Goal: Task Accomplishment & Management: Manage account settings

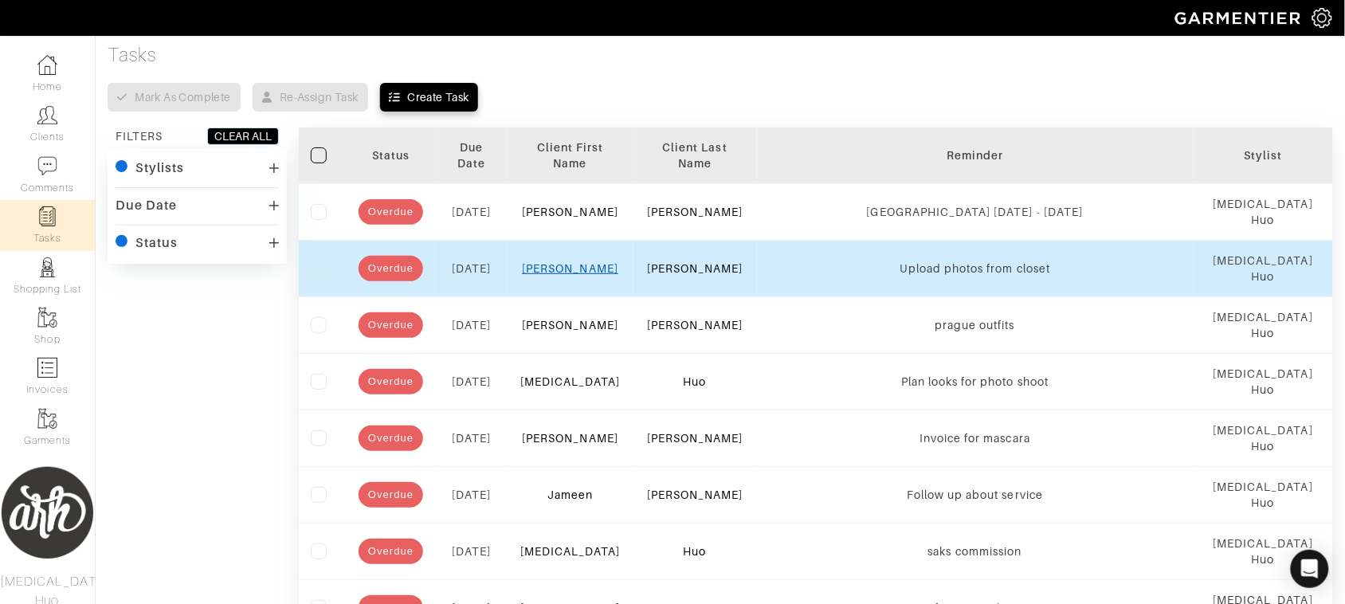
click at [580, 265] on link "[PERSON_NAME]" at bounding box center [570, 268] width 96 height 13
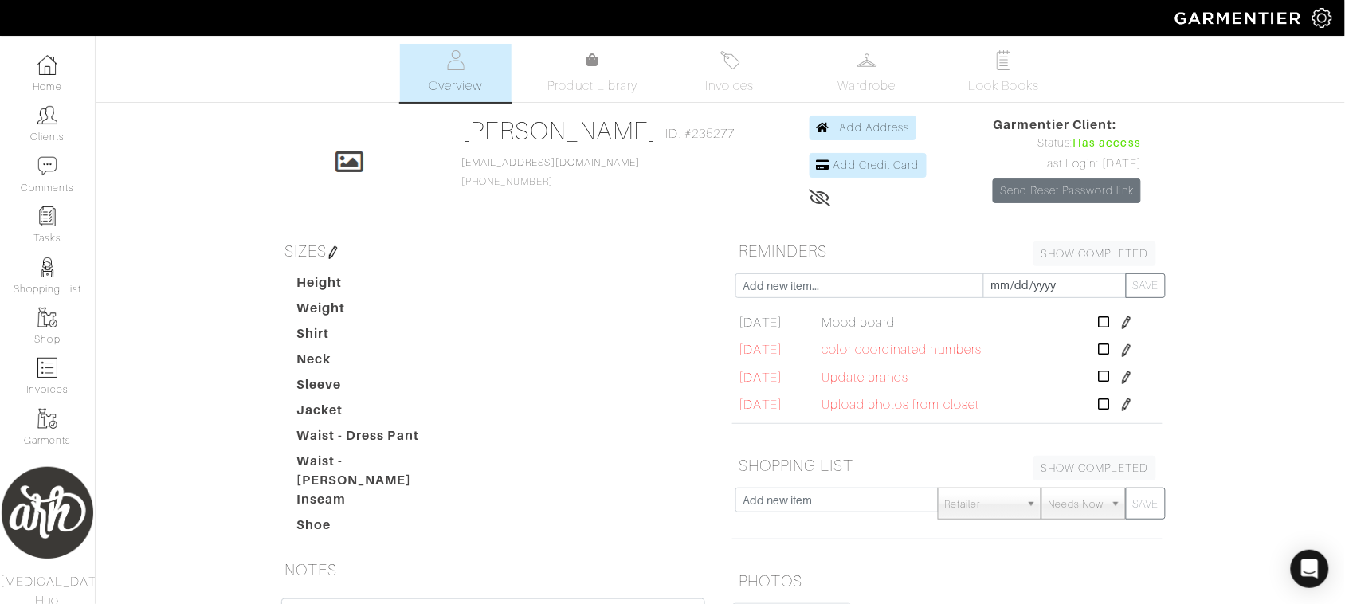
scroll to position [108, 0]
click at [1121, 396] on img at bounding box center [1127, 401] width 13 height 13
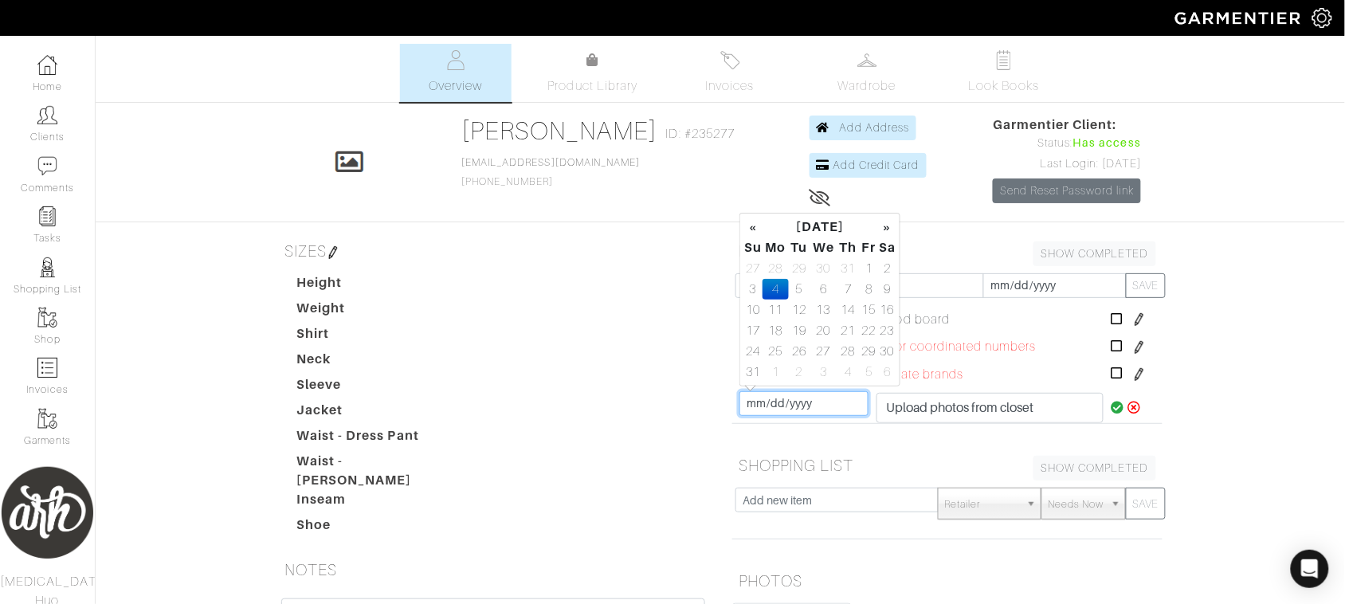
click at [783, 397] on input "[DATE]" at bounding box center [804, 403] width 129 height 25
click at [797, 327] on td "19" at bounding box center [800, 330] width 22 height 21
type input "[DATE]"
click at [1112, 401] on icon at bounding box center [1119, 407] width 14 height 13
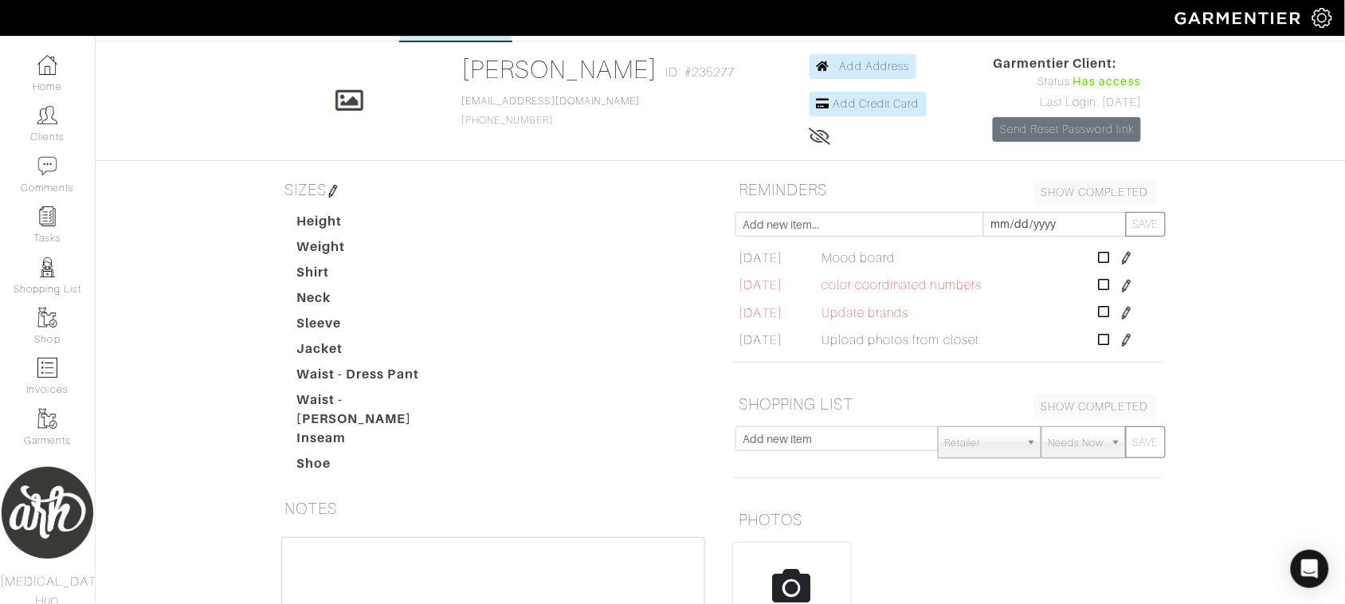
scroll to position [66, 0]
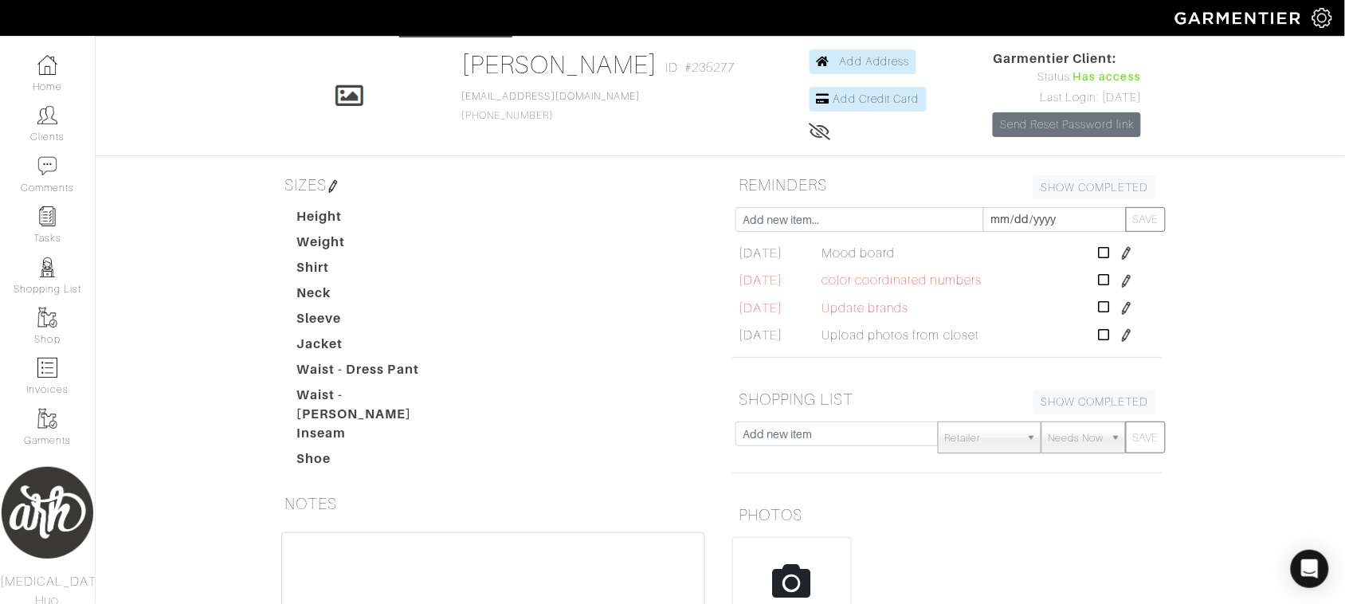
click at [1121, 276] on img at bounding box center [1127, 281] width 13 height 13
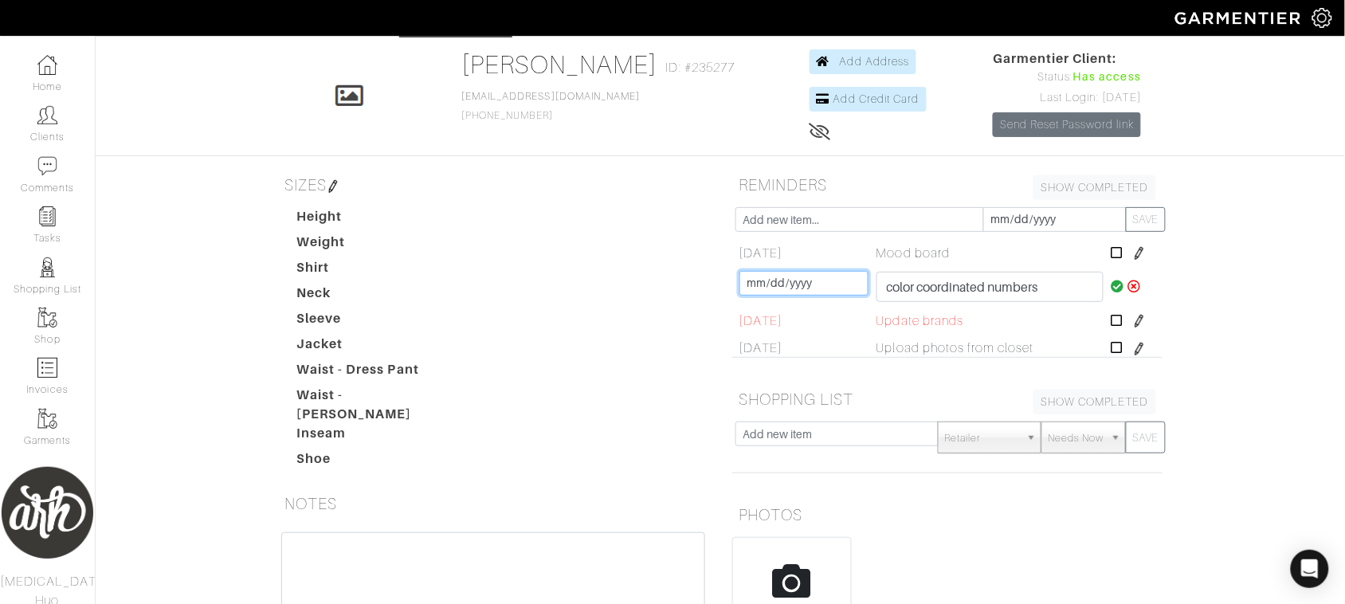
click at [809, 276] on input "[DATE]" at bounding box center [804, 283] width 129 height 25
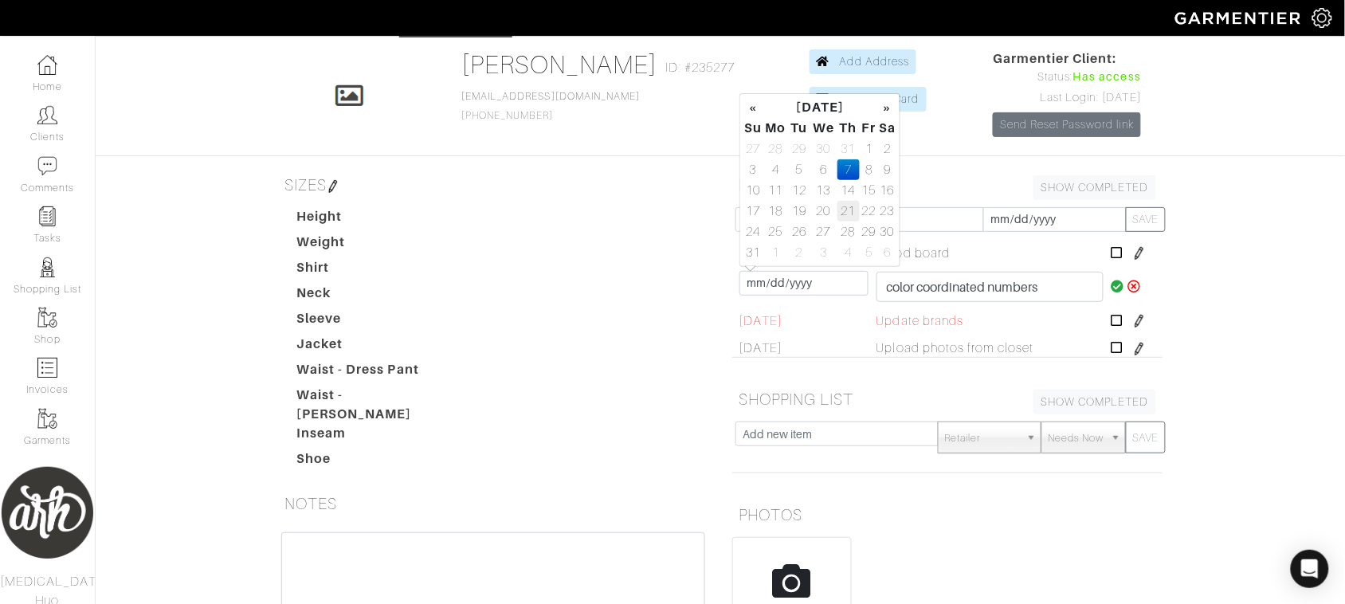
click at [843, 213] on td "21" at bounding box center [849, 211] width 22 height 21
type input "[DATE]"
click at [1112, 283] on icon at bounding box center [1119, 286] width 14 height 13
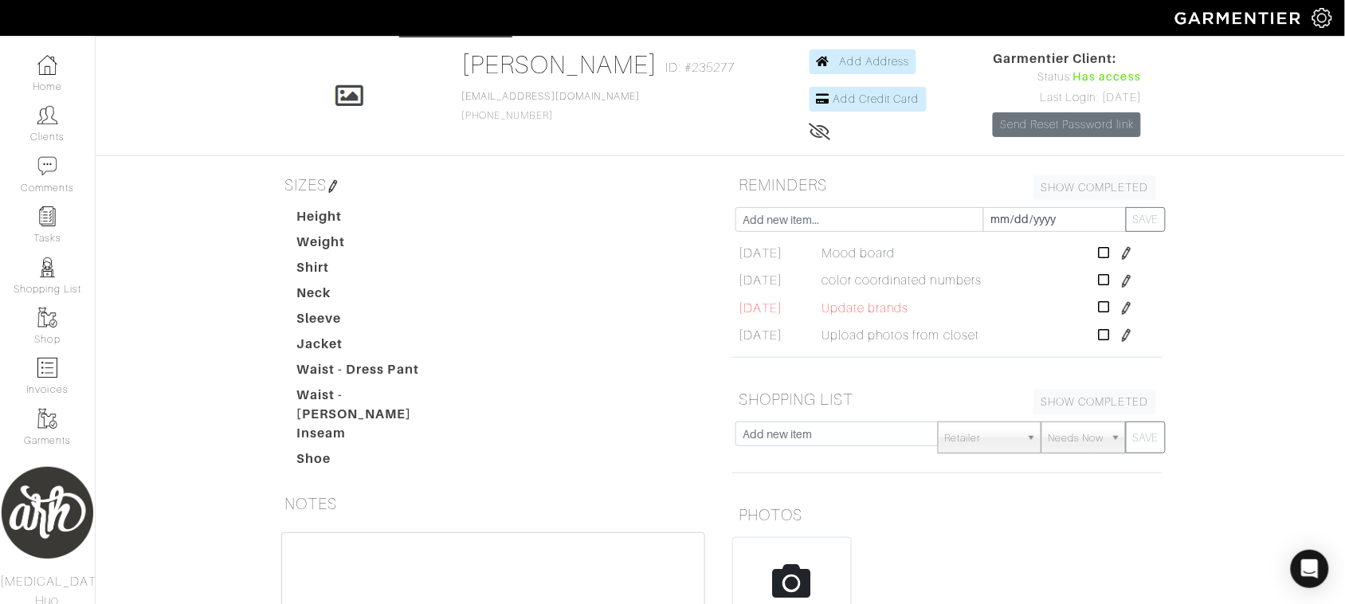
click at [1121, 305] on img at bounding box center [1127, 308] width 13 height 13
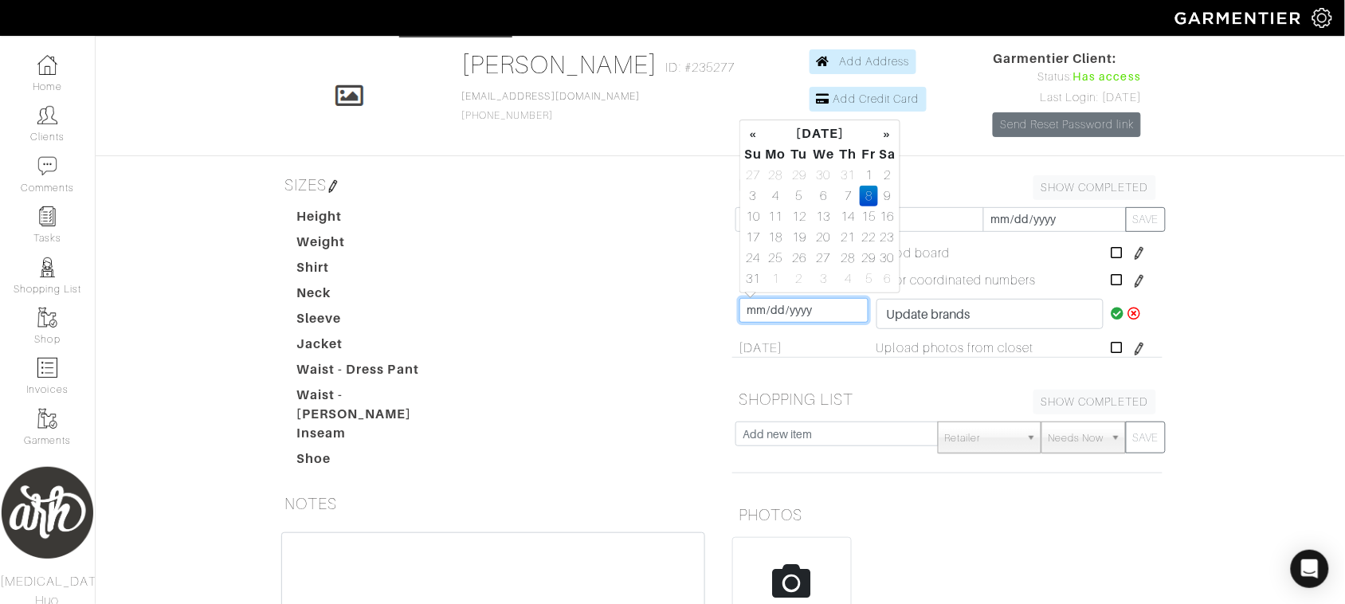
click at [753, 304] on input "[DATE]" at bounding box center [804, 310] width 129 height 25
click at [866, 242] on td "22" at bounding box center [869, 237] width 18 height 21
type input "[DATE]"
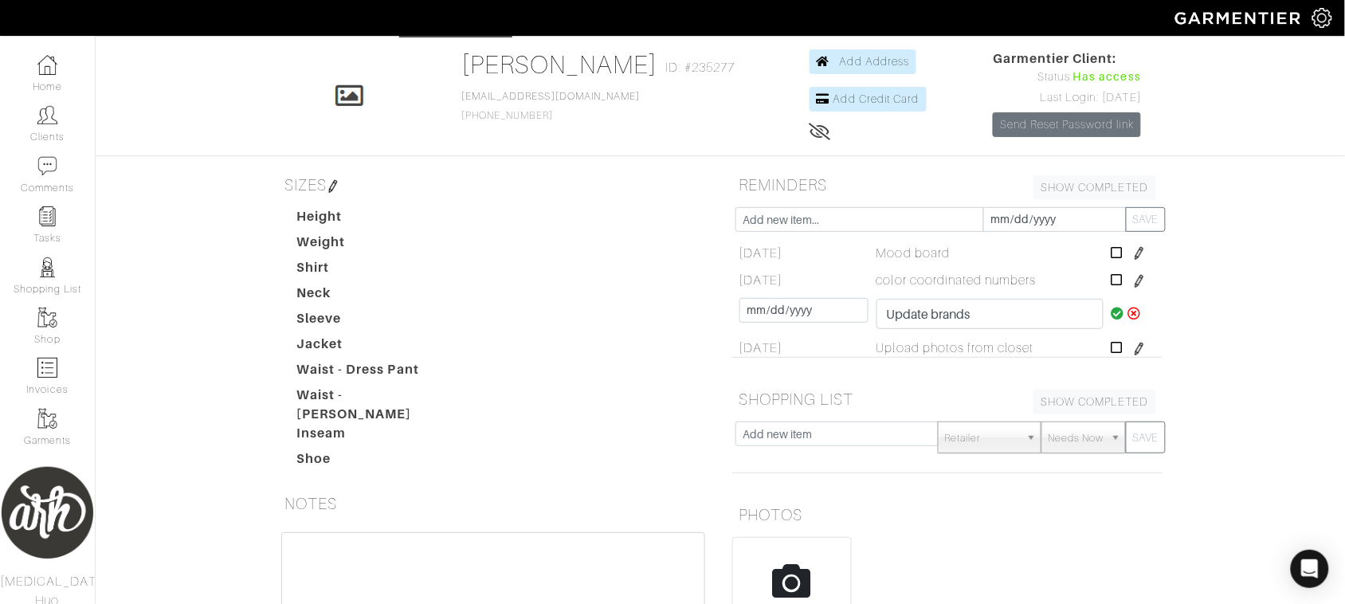
click at [1112, 307] on icon at bounding box center [1119, 313] width 14 height 13
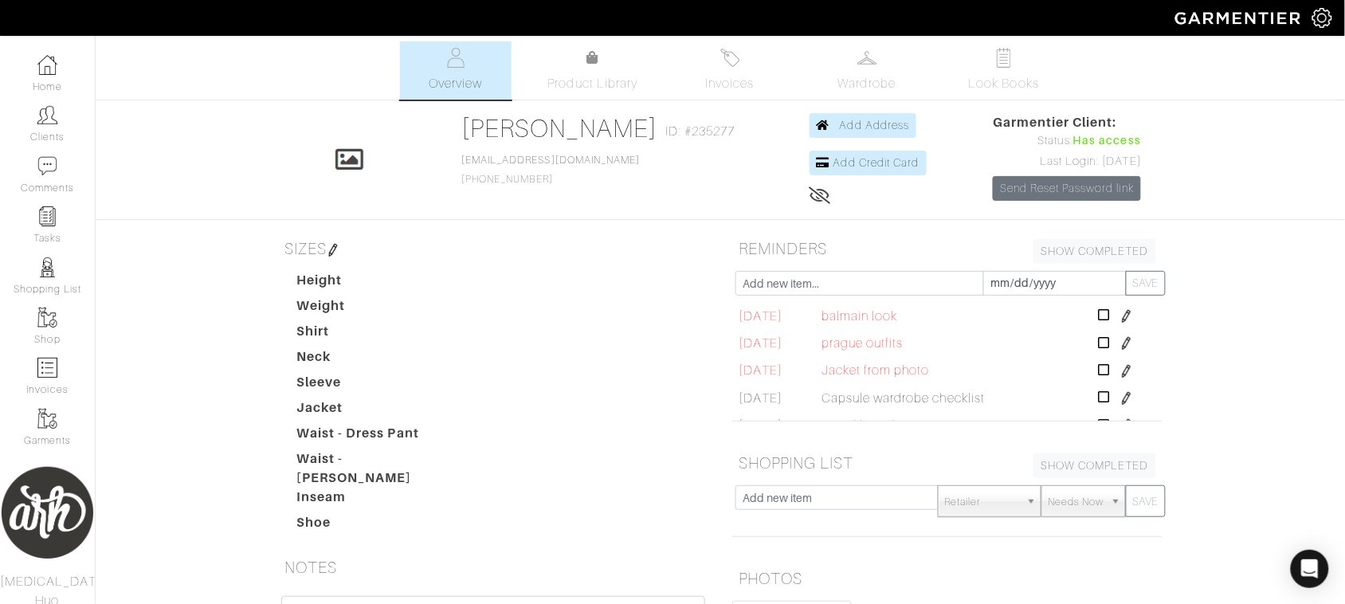
scroll to position [0, 0]
click at [1121, 368] on img at bounding box center [1127, 373] width 13 height 13
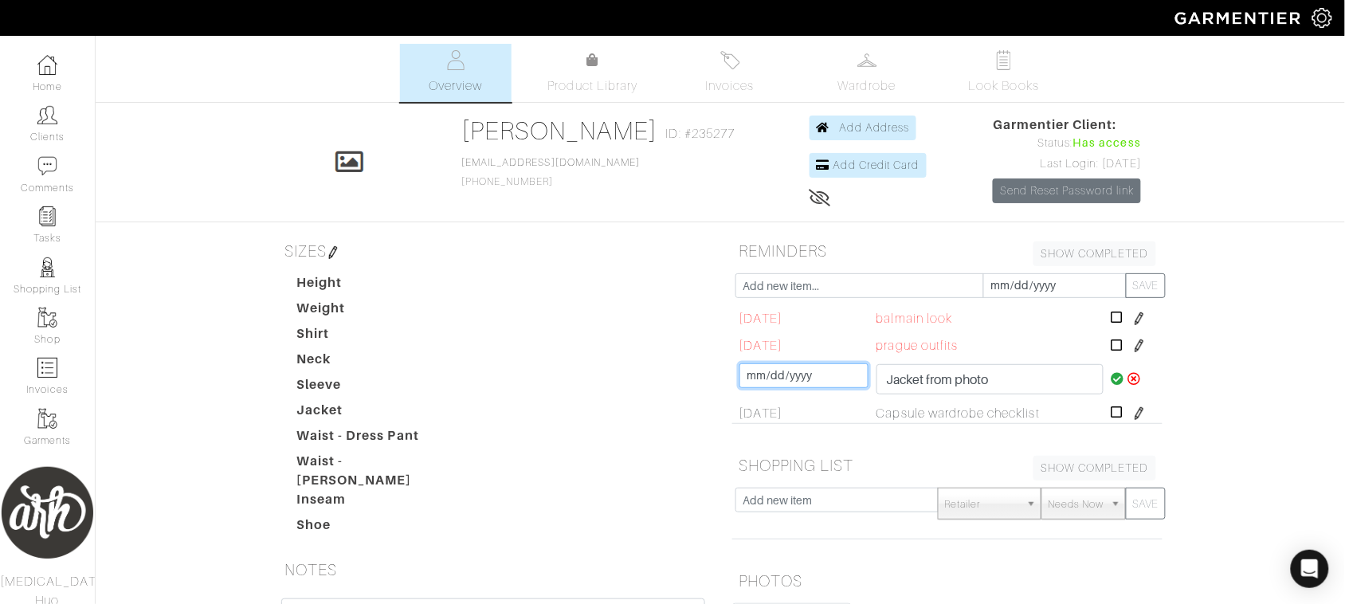
click at [810, 367] on input "[DATE]" at bounding box center [804, 375] width 129 height 25
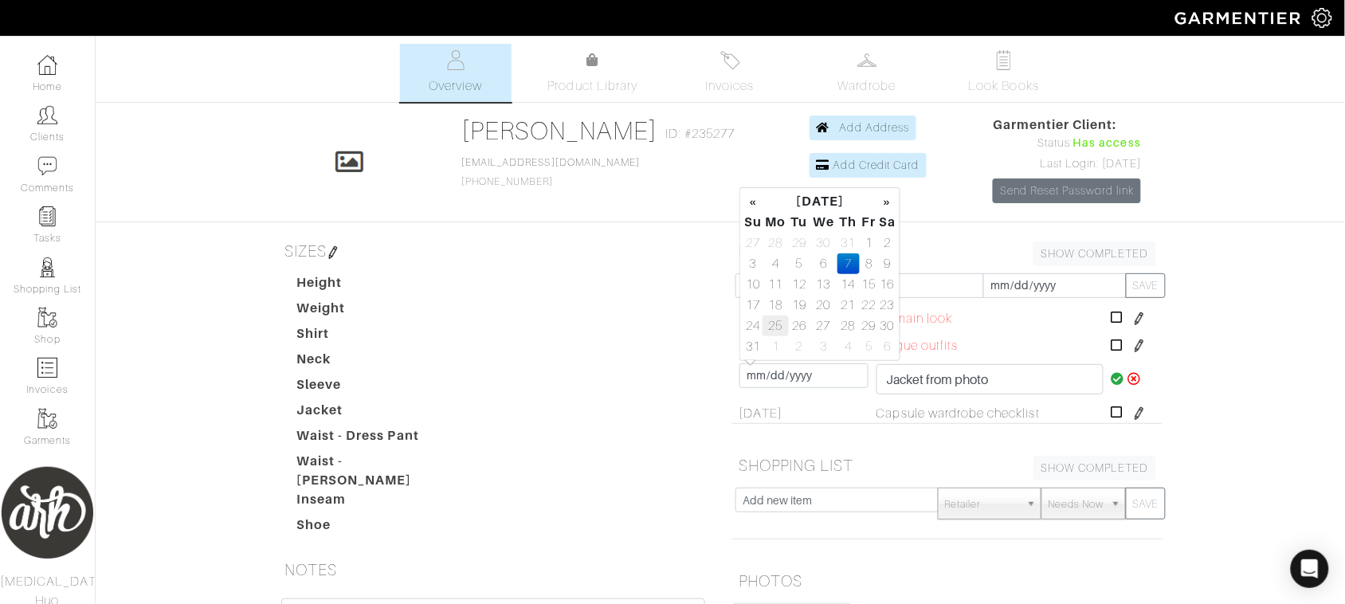
click at [775, 320] on td "25" at bounding box center [776, 326] width 26 height 21
type input "[DATE]"
click at [1112, 377] on icon at bounding box center [1119, 378] width 14 height 13
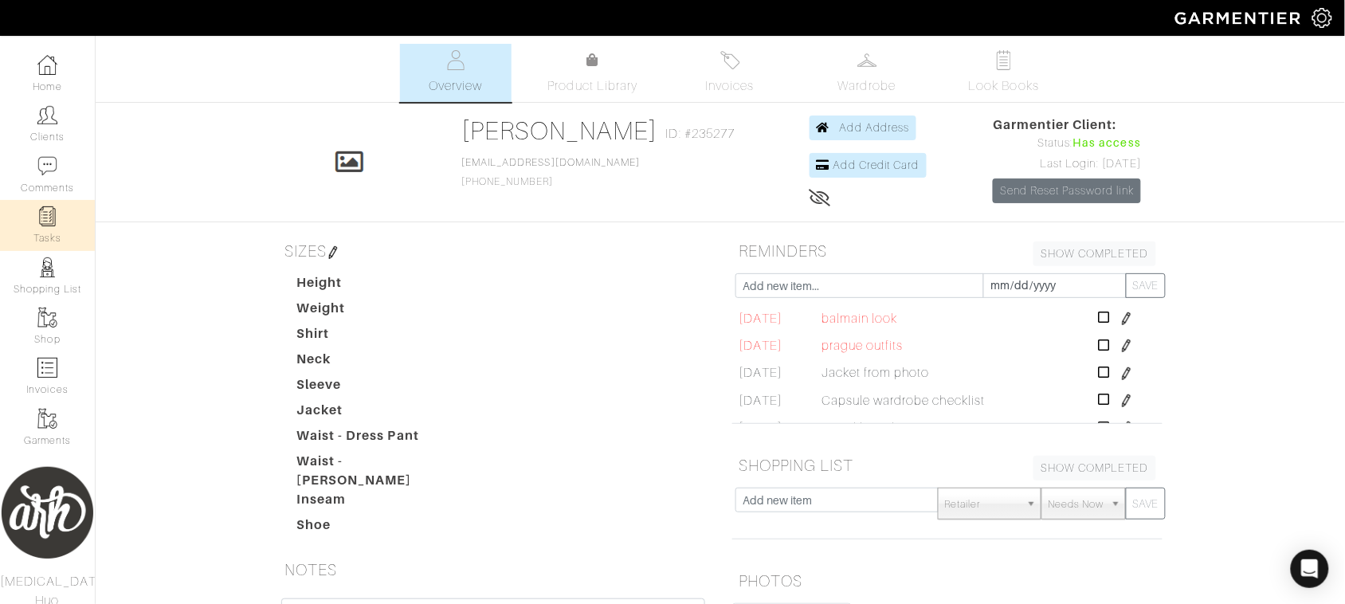
click at [49, 218] on img at bounding box center [47, 216] width 20 height 20
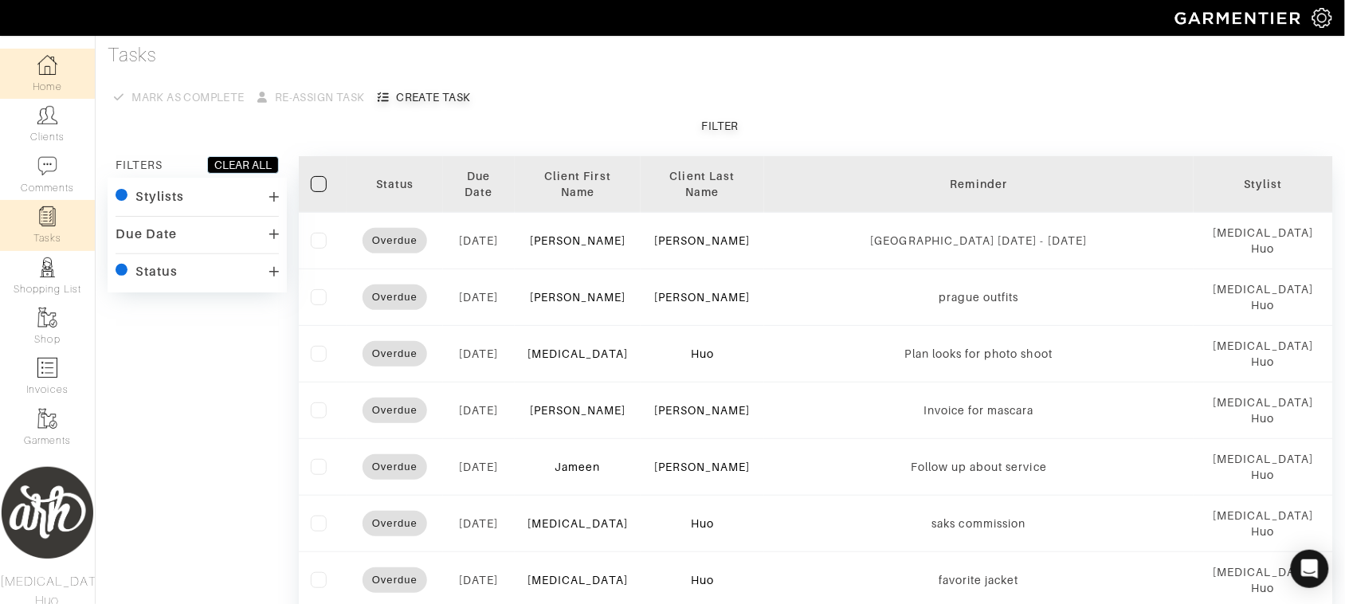
click at [41, 90] on link "Home" at bounding box center [47, 74] width 95 height 50
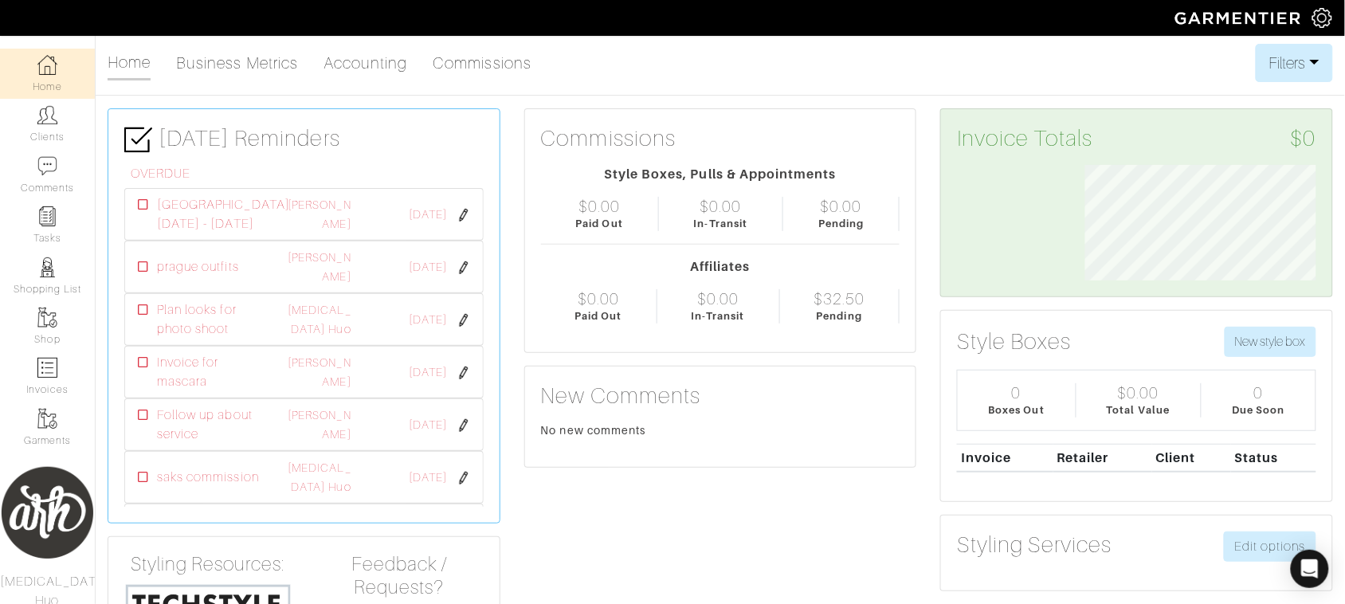
scroll to position [116, 255]
click at [481, 47] on link "Commissions" at bounding box center [483, 63] width 99 height 32
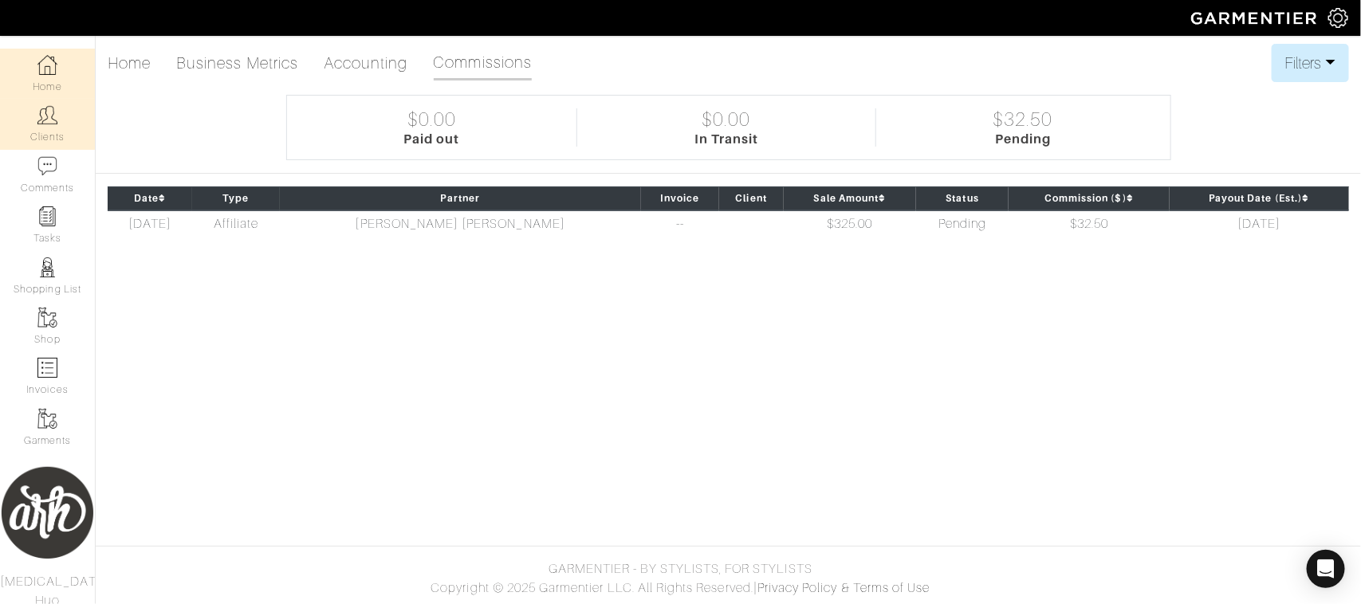
click at [32, 112] on link "Clients" at bounding box center [47, 124] width 95 height 50
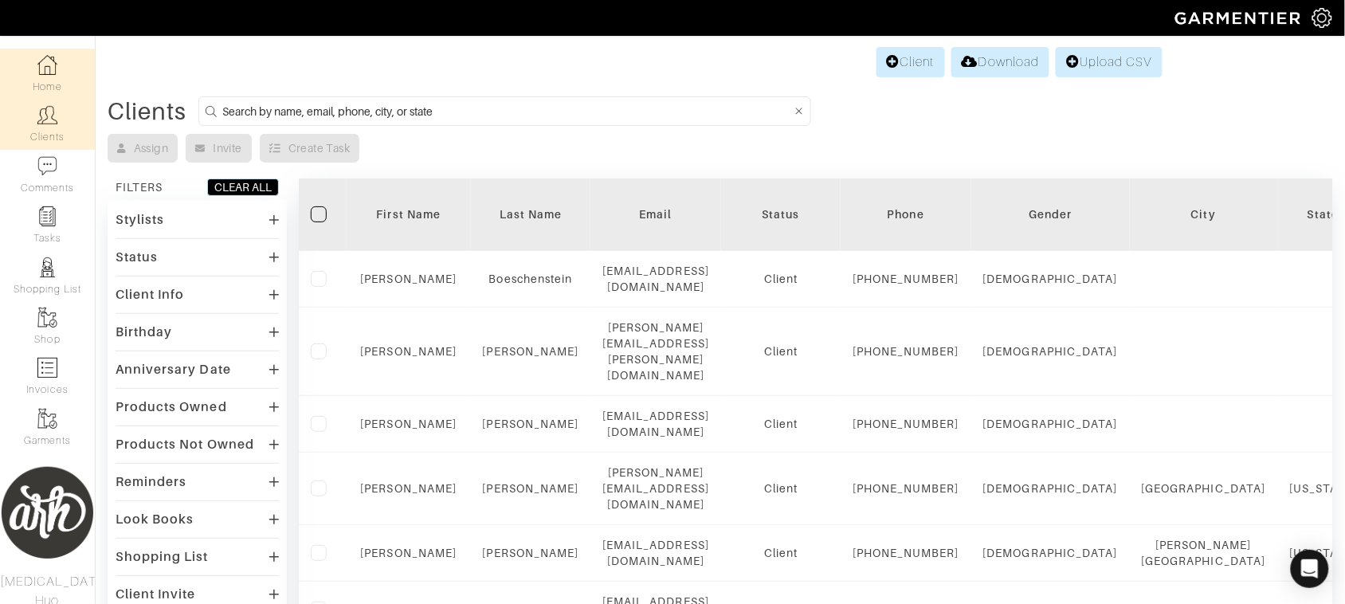
click at [58, 82] on link "Home" at bounding box center [47, 74] width 95 height 50
